Goal: Information Seeking & Learning: Learn about a topic

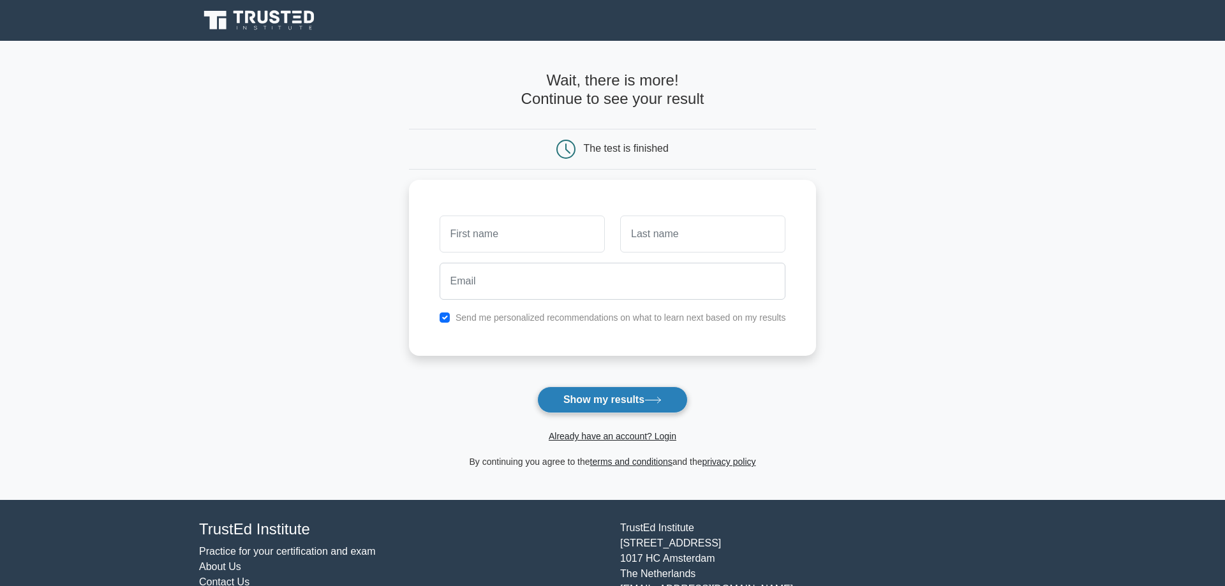
click at [637, 393] on button "Show my results" at bounding box center [612, 400] width 151 height 27
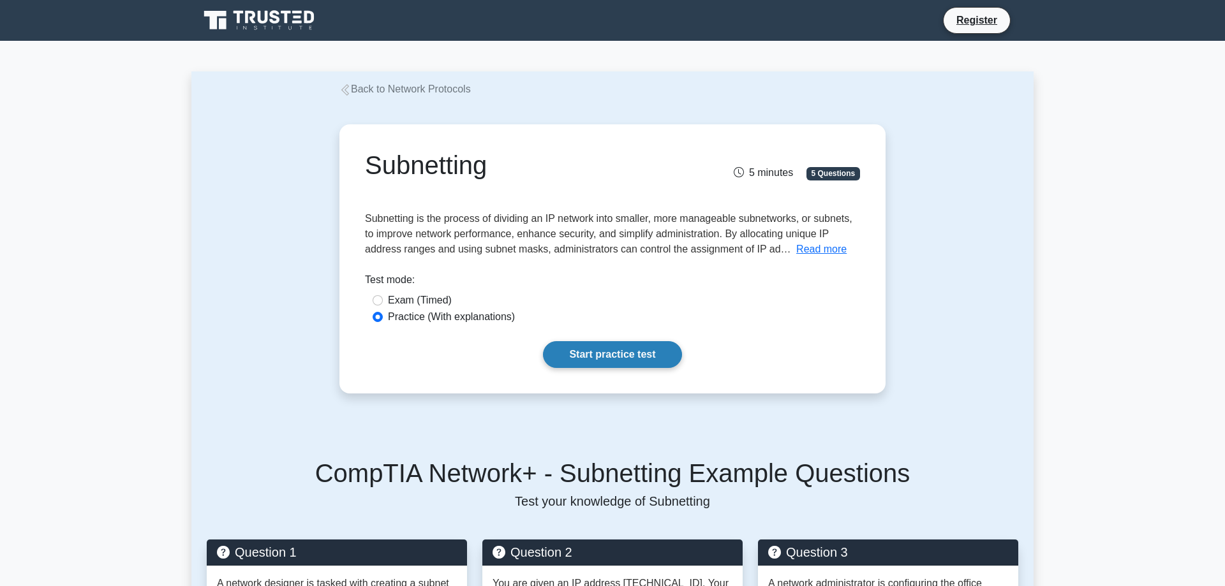
click at [648, 346] on link "Start practice test" at bounding box center [612, 354] width 138 height 27
click at [617, 348] on link "Start practice test" at bounding box center [612, 354] width 138 height 27
click at [639, 367] on link "Start practice test" at bounding box center [612, 354] width 138 height 27
click at [609, 344] on link "Start practice test" at bounding box center [612, 354] width 138 height 27
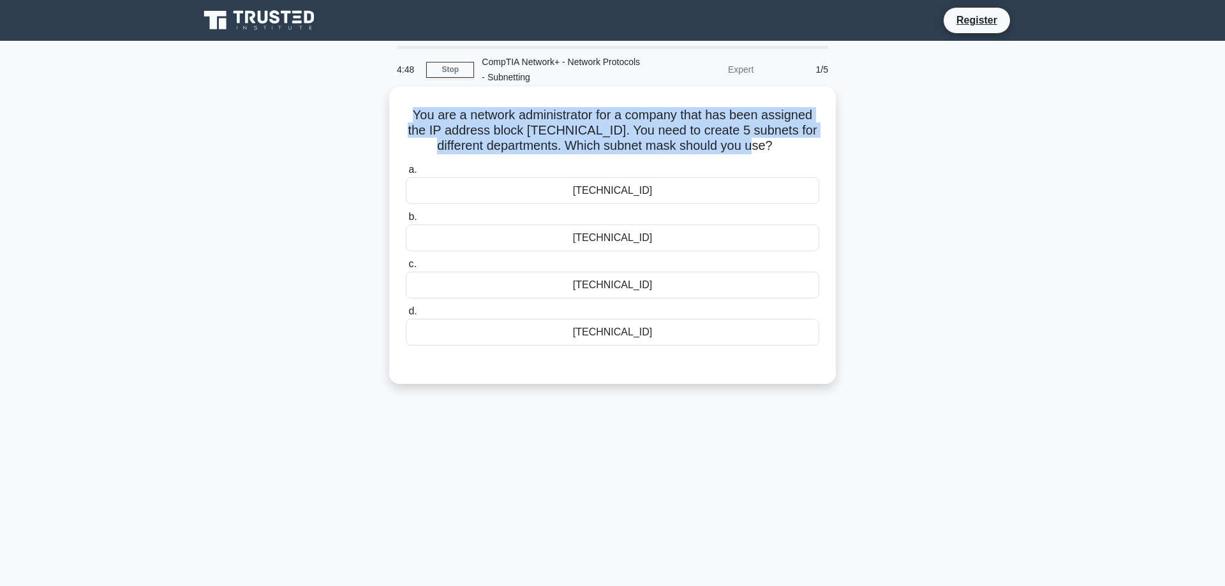
drag, startPoint x: 412, startPoint y: 113, endPoint x: 750, endPoint y: 148, distance: 339.3
click at [752, 150] on h5 "You are a network administrator for a company that has been assigned the IP add…" at bounding box center [612, 130] width 416 height 47
click at [722, 142] on h5 "You are a network administrator for a company that has been assigned the IP add…" at bounding box center [612, 130] width 416 height 47
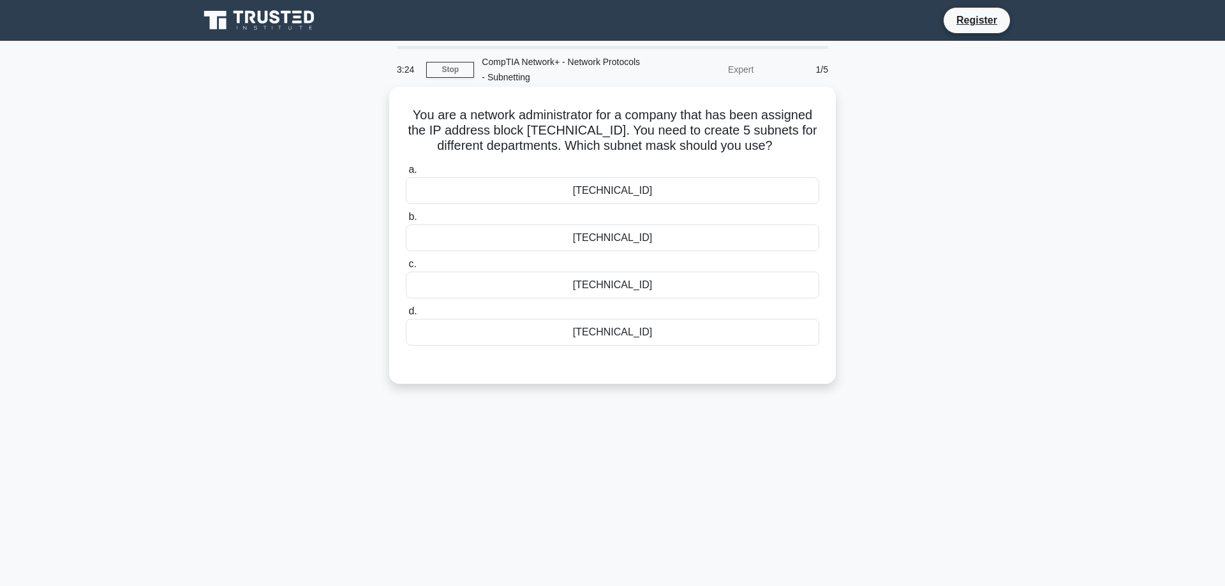
click at [589, 331] on div "255.255.255.224" at bounding box center [612, 332] width 413 height 27
click at [406, 316] on input "d. 255.255.255.224" at bounding box center [406, 311] width 0 height 8
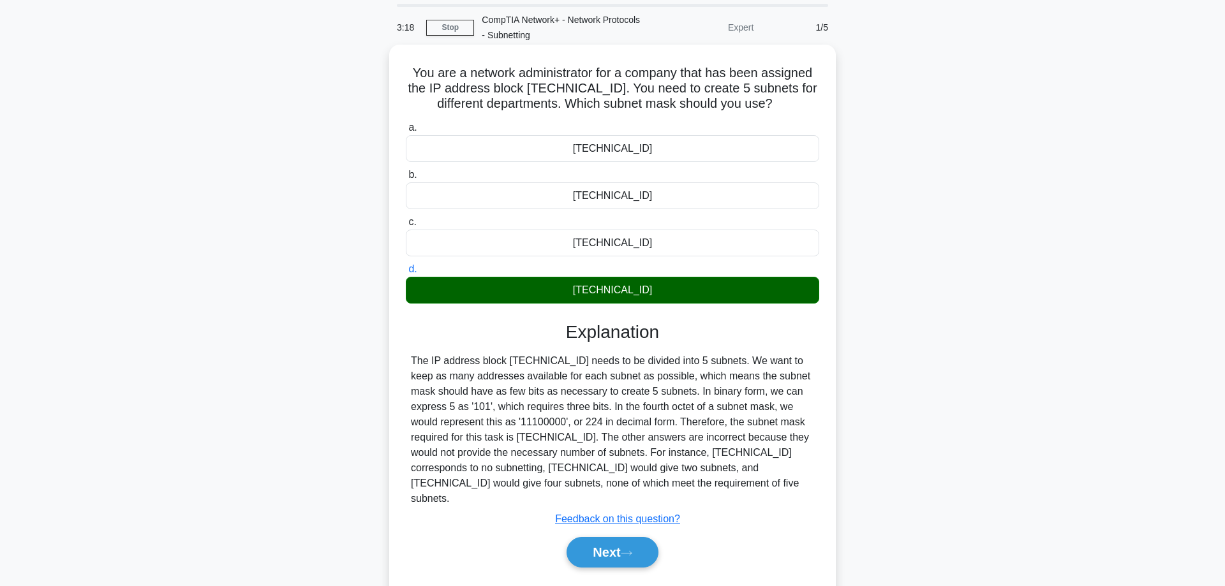
scroll to position [65, 0]
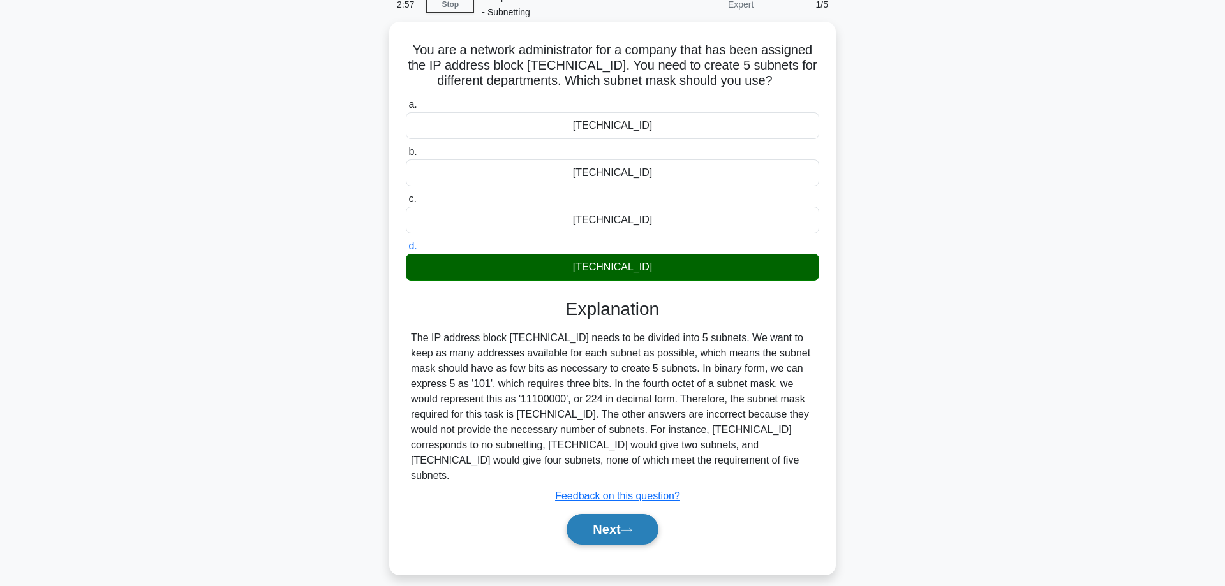
click at [591, 514] on button "Next" at bounding box center [611, 529] width 91 height 31
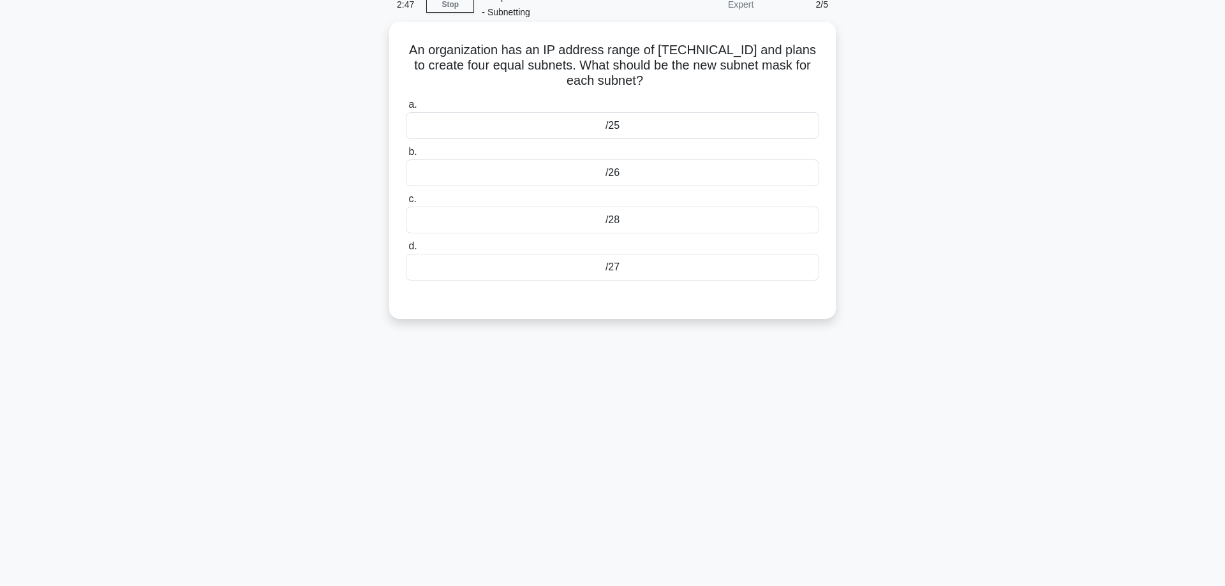
click at [711, 269] on div "/27" at bounding box center [612, 267] width 413 height 27
click at [406, 251] on input "d. /27" at bounding box center [406, 246] width 0 height 8
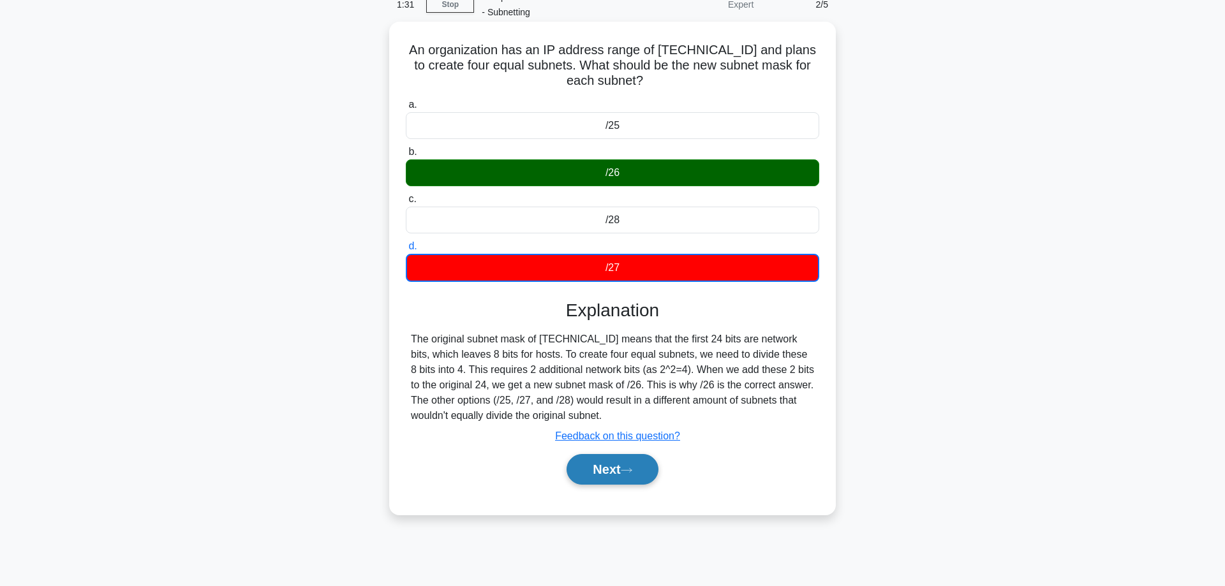
click at [592, 473] on button "Next" at bounding box center [611, 469] width 91 height 31
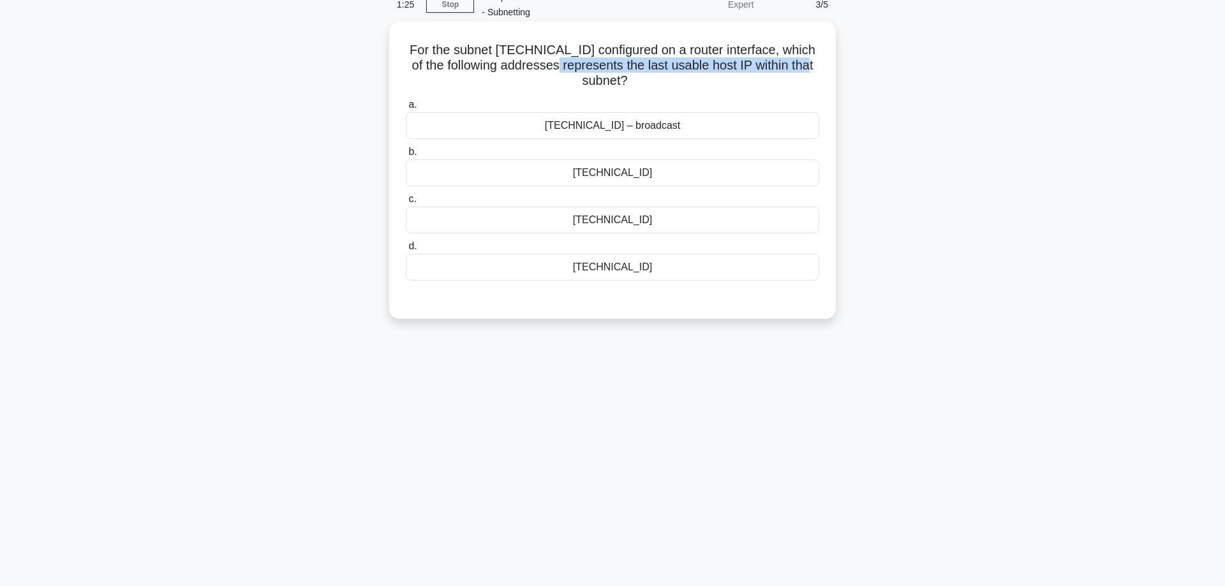
drag, startPoint x: 547, startPoint y: 63, endPoint x: 793, endPoint y: 61, distance: 246.2
click at [793, 61] on h5 "For the subnet 192.168.77.64/29 configured on a router interface, which of the …" at bounding box center [612, 65] width 416 height 47
drag, startPoint x: 561, startPoint y: 52, endPoint x: 579, endPoint y: 47, distance: 17.8
click at [579, 47] on h5 "For the subnet 192.168.77.64/29 configured on a router interface, which of the …" at bounding box center [612, 65] width 416 height 47
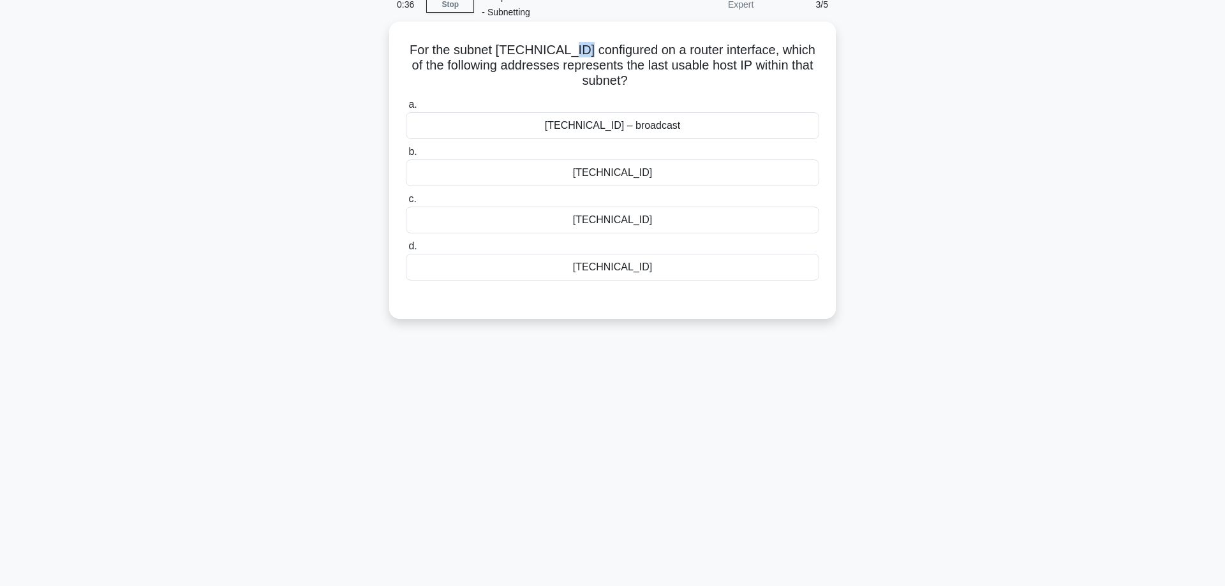
click at [579, 47] on h5 "For the subnet 192.168.77.64/29 configured on a router interface, which of the …" at bounding box center [612, 65] width 416 height 47
click at [574, 52] on h5 "For the subnet 192.168.77.64/29 configured on a router interface, which of the …" at bounding box center [612, 65] width 416 height 47
click at [681, 133] on div "192.168.77.71 – broadcast" at bounding box center [612, 125] width 413 height 27
click at [406, 109] on input "a. 192.168.77.71 – broadcast" at bounding box center [406, 105] width 0 height 8
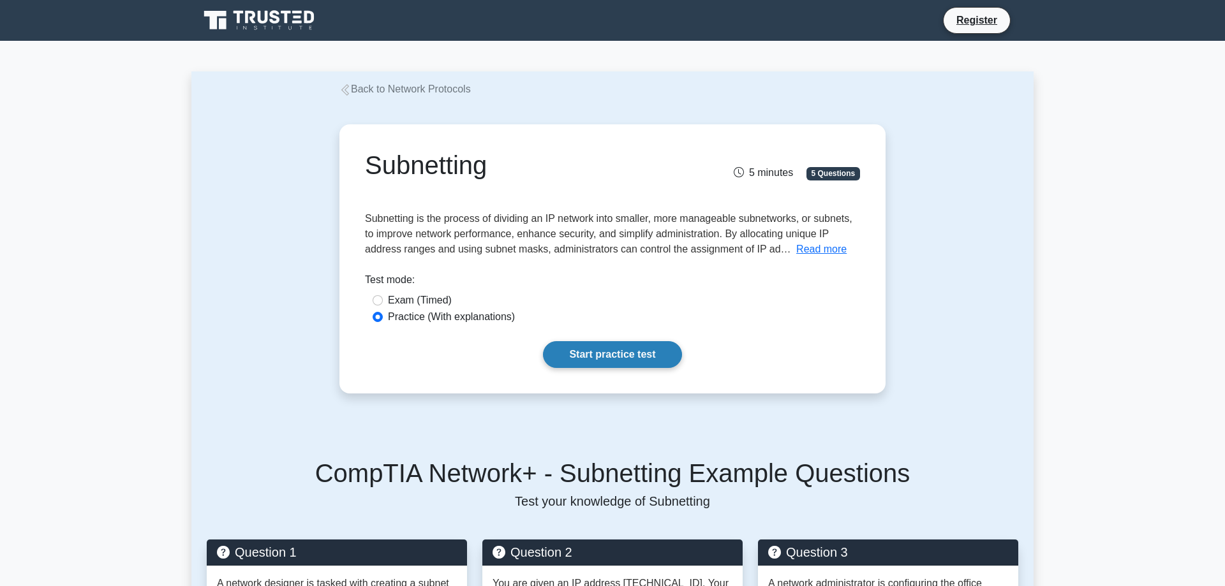
click at [598, 354] on link "Start practice test" at bounding box center [612, 354] width 138 height 27
click at [395, 295] on label "Exam (Timed)" at bounding box center [420, 300] width 64 height 15
click at [383, 295] on input "Exam (Timed)" at bounding box center [378, 300] width 10 height 10
radio input "true"
click at [596, 343] on link "Start practice test" at bounding box center [612, 354] width 138 height 27
